Goal: Check status: Check status

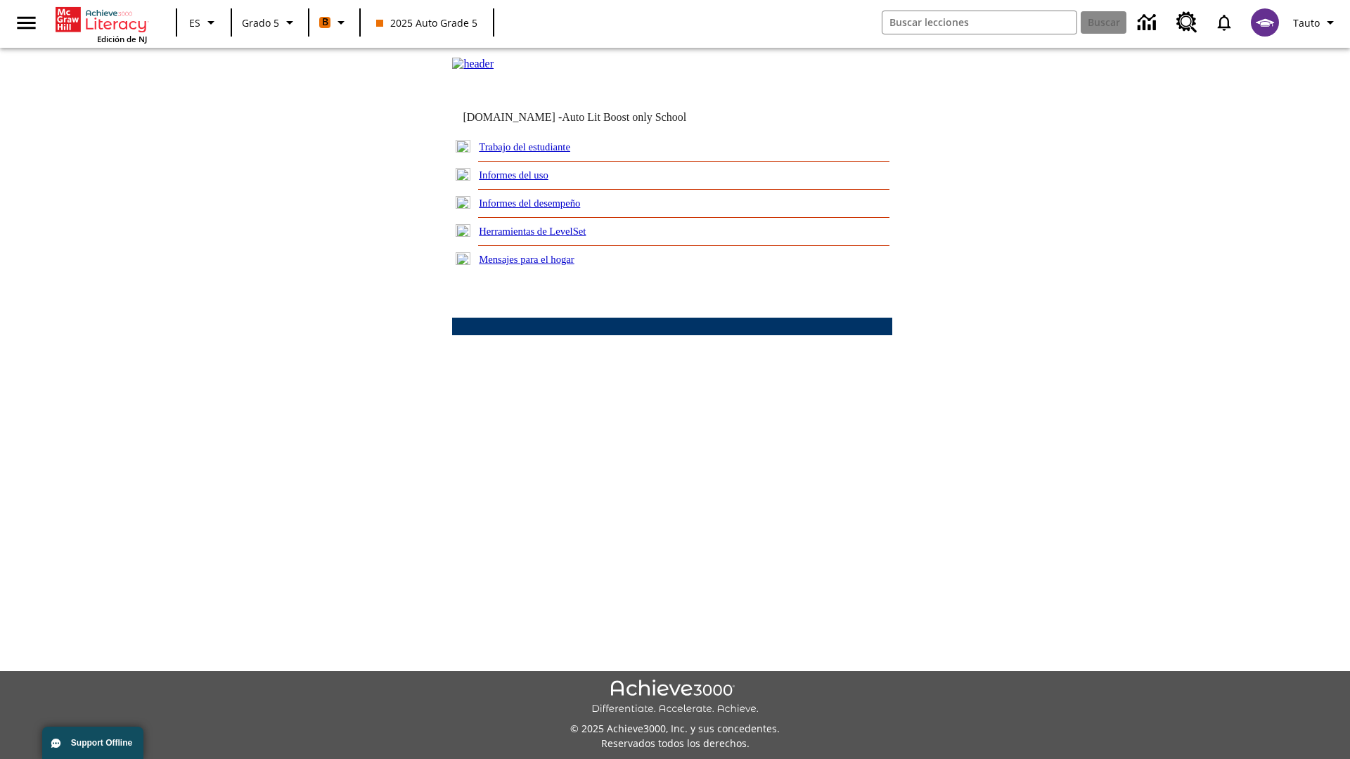
click at [548, 209] on link "Informes del desempeño" at bounding box center [529, 203] width 101 height 11
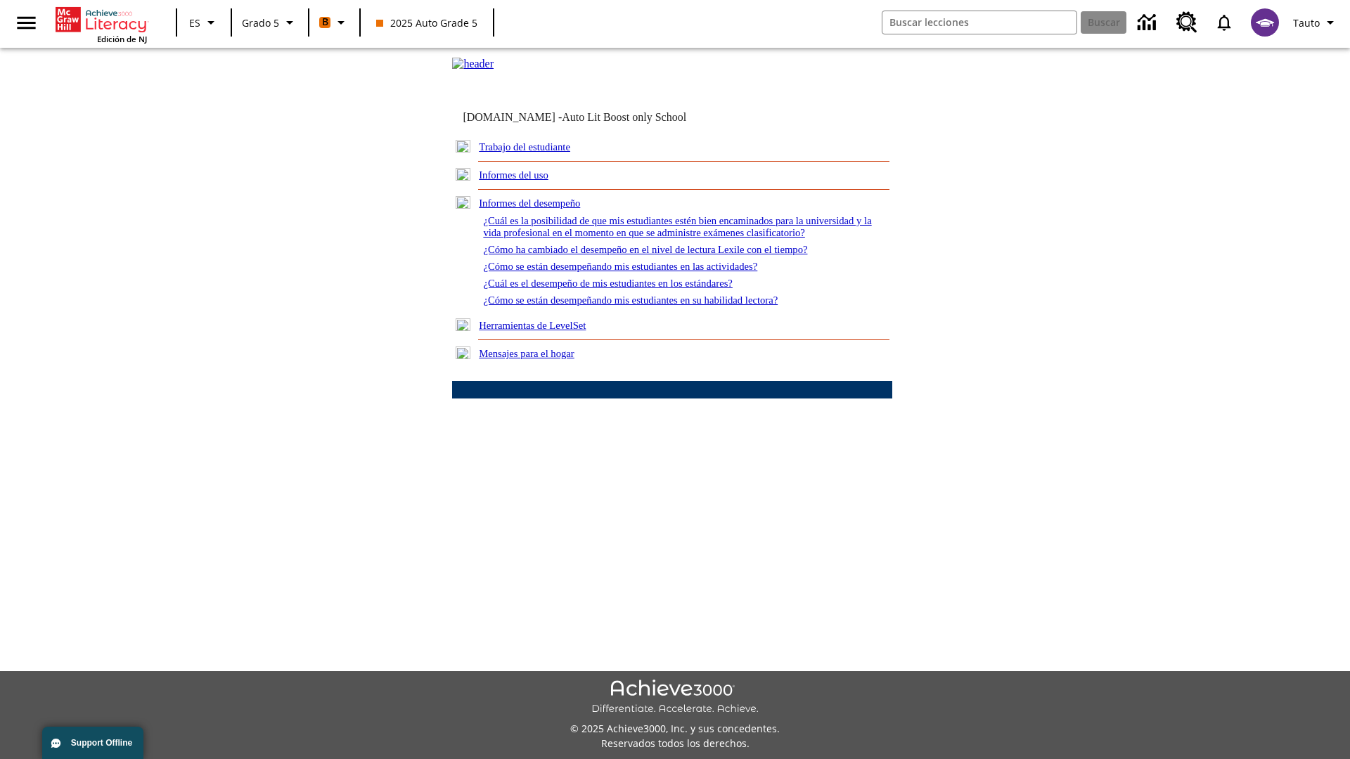
click at [654, 306] on link "¿Cómo se están desempeñando mis estudiantes en su habilidad lectora?" at bounding box center [630, 300] width 295 height 11
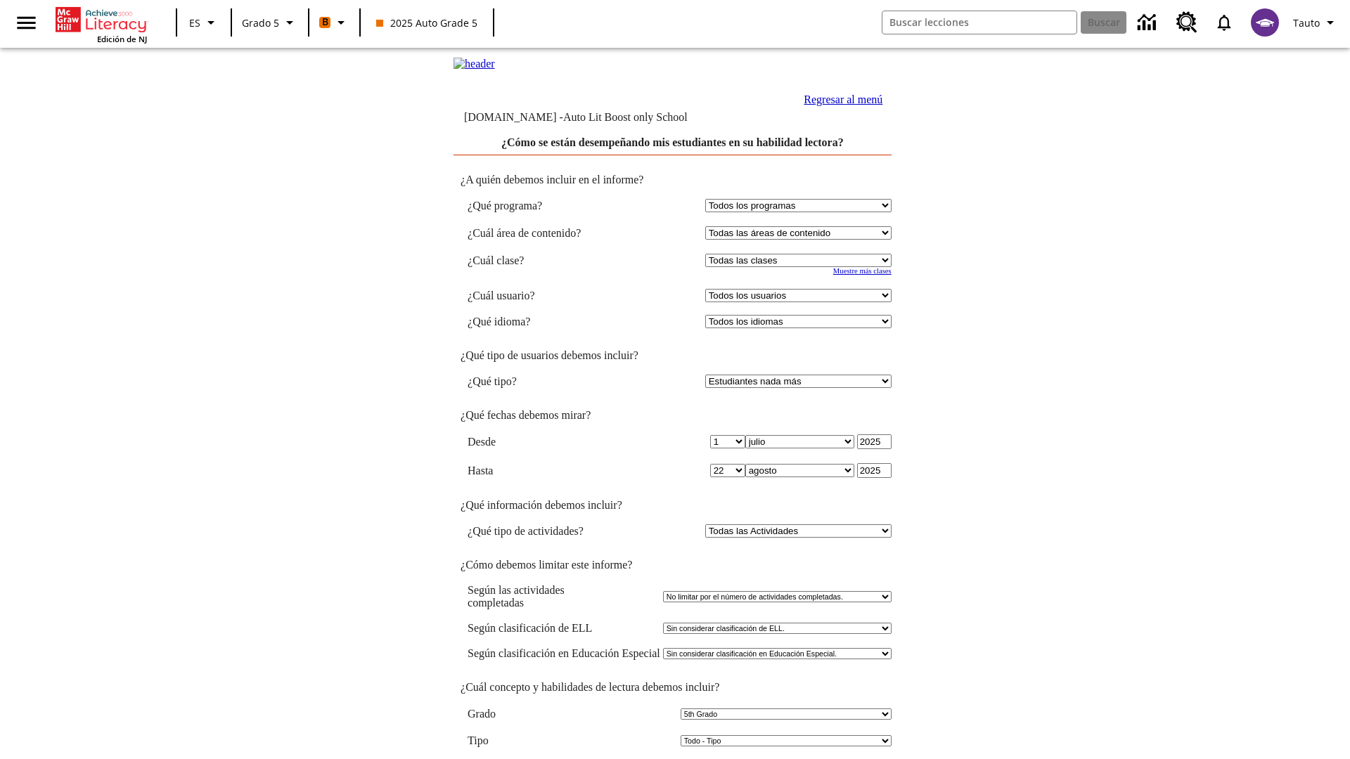
select select "11133131"
select select "21437107"
